Goal: Transaction & Acquisition: Download file/media

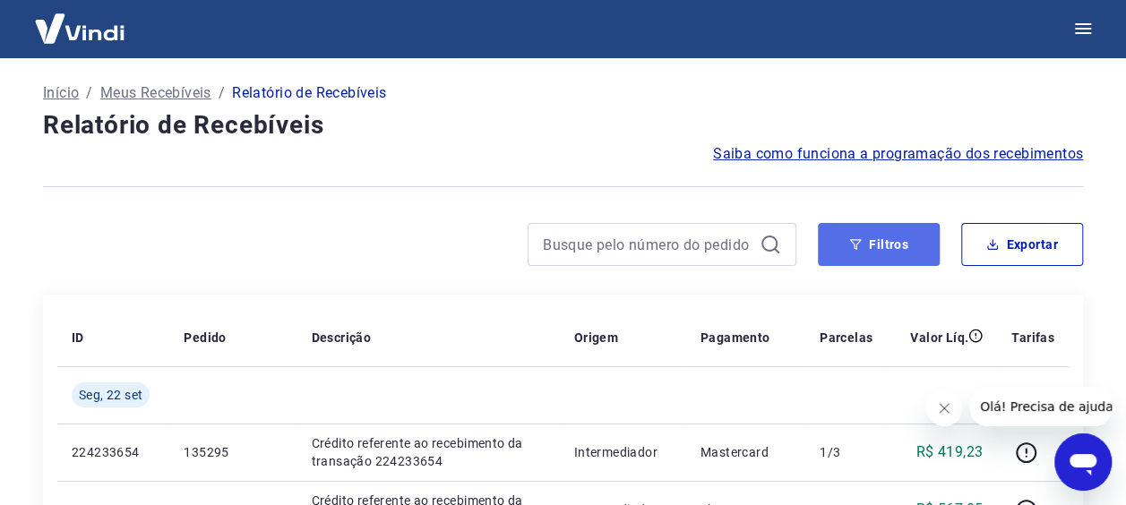
click at [860, 239] on icon "button" at bounding box center [856, 244] width 12 height 11
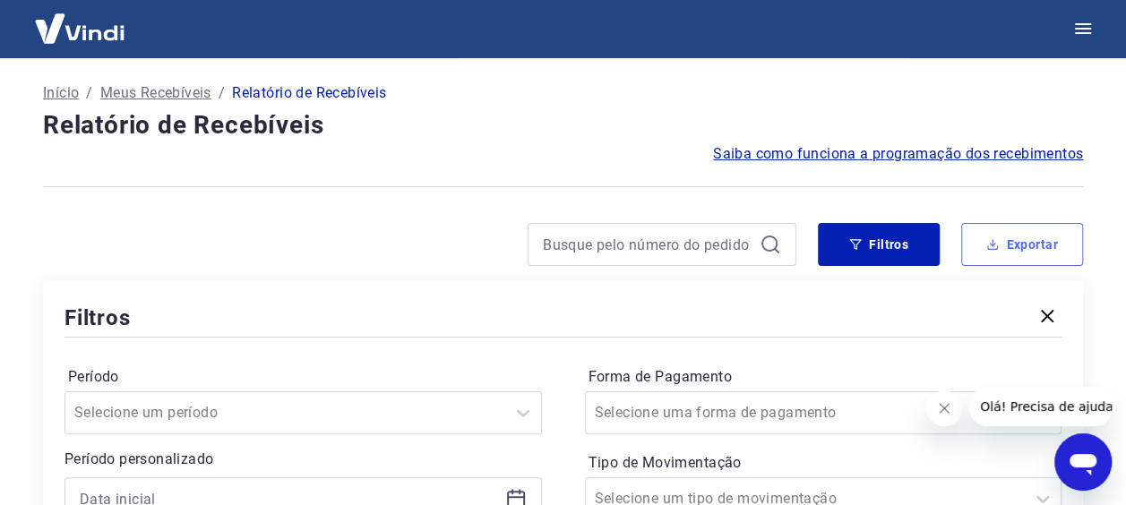
click at [1037, 253] on button "Exportar" at bounding box center [1022, 244] width 122 height 43
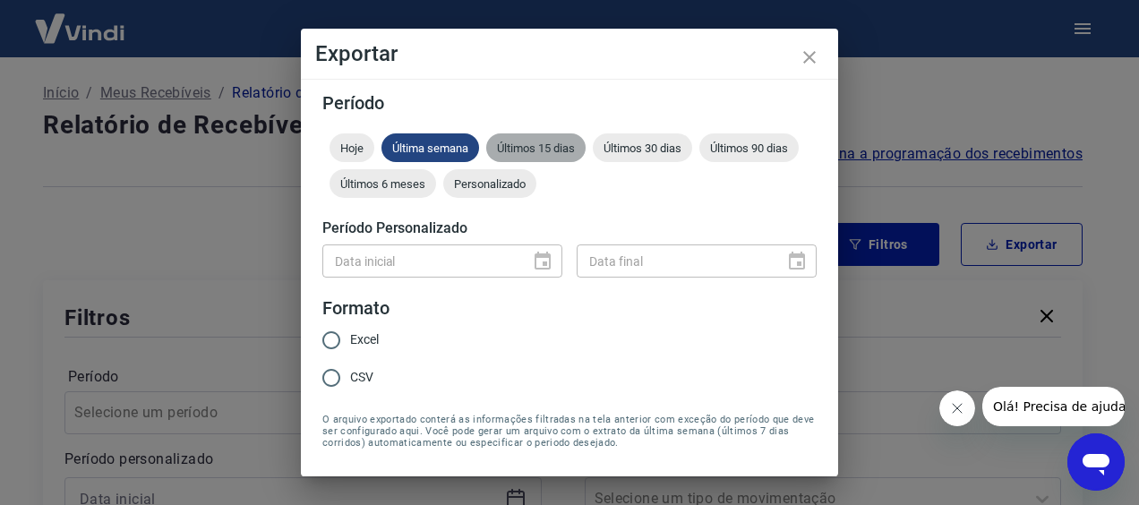
click at [539, 150] on span "Últimos 15 dias" at bounding box center [535, 147] width 99 height 13
click at [360, 340] on span "Excel" at bounding box center [364, 339] width 29 height 19
click at [350, 340] on input "Excel" at bounding box center [331, 340] width 38 height 38
radio input "true"
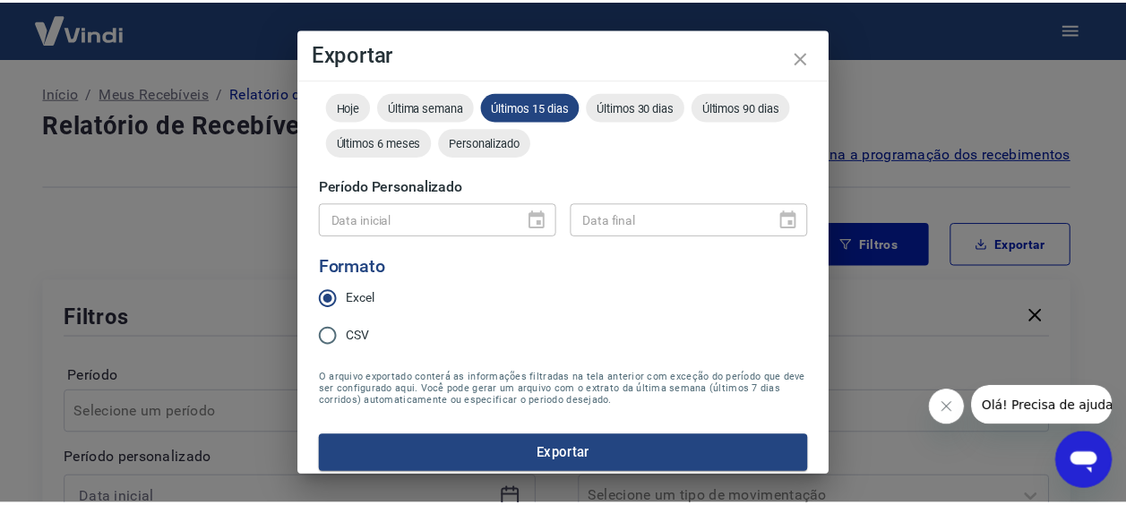
scroll to position [53, 0]
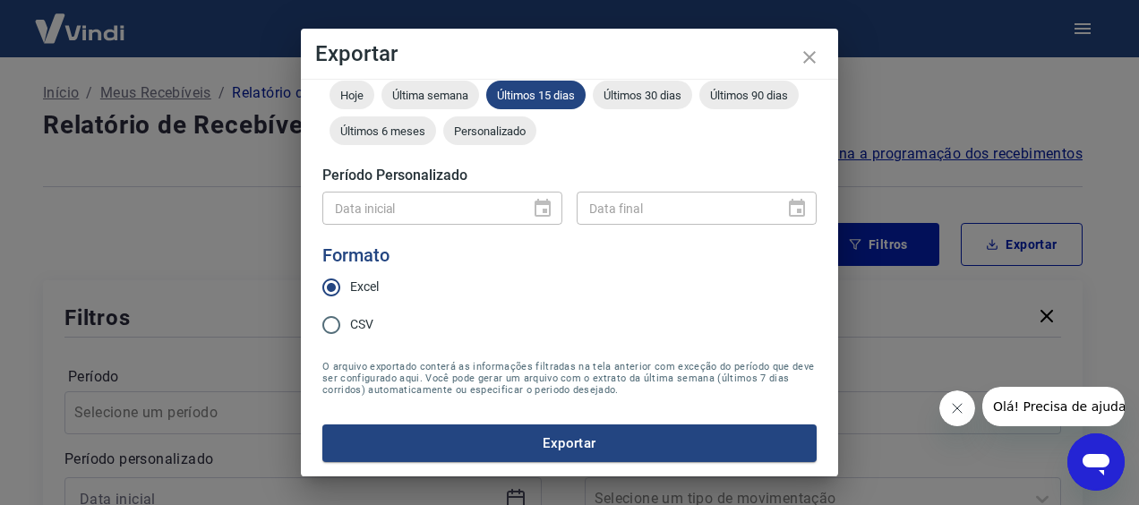
click at [564, 435] on button "Exportar" at bounding box center [569, 443] width 494 height 38
